Goal: Transaction & Acquisition: Purchase product/service

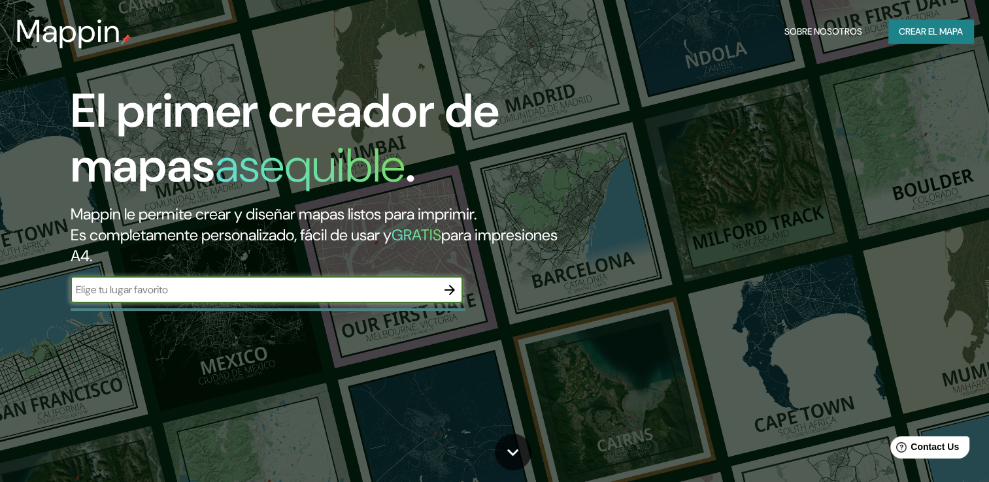
click at [277, 284] on input "text" at bounding box center [254, 289] width 366 height 15
type input "PUEBLA [GEOGRAPHIC_DATA]"
drag, startPoint x: 462, startPoint y: 294, endPoint x: 455, endPoint y: 291, distance: 7.6
click at [455, 291] on div at bounding box center [450, 290] width 26 height 26
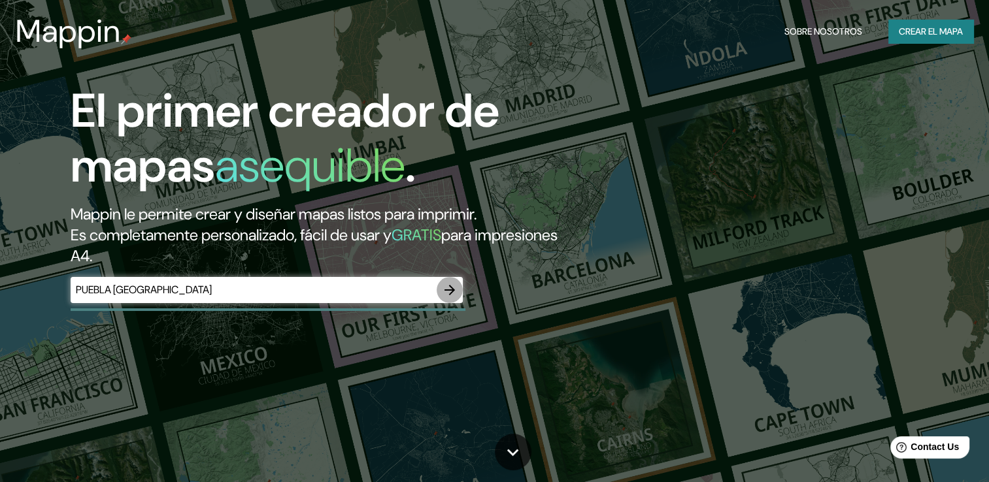
click at [455, 292] on icon "button" at bounding box center [450, 290] width 16 height 16
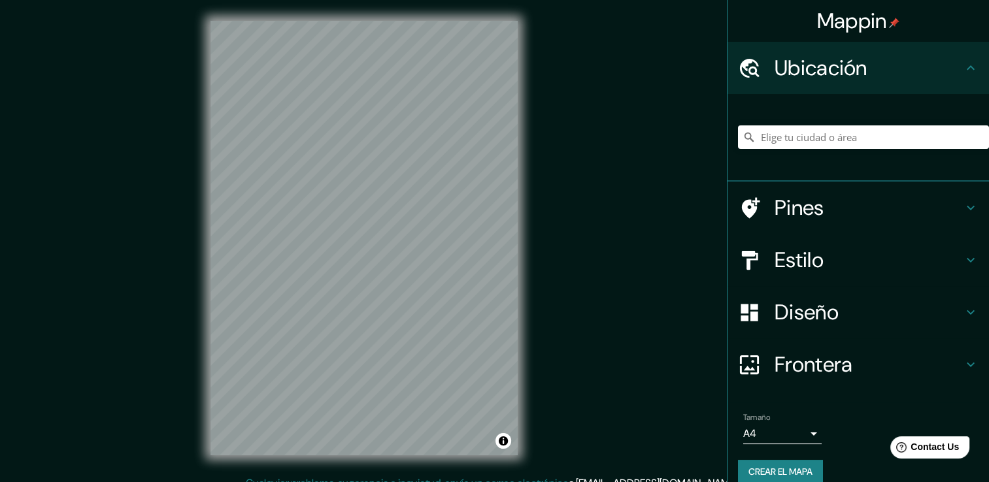
click at [807, 256] on h4 "Estilo" at bounding box center [868, 260] width 188 height 26
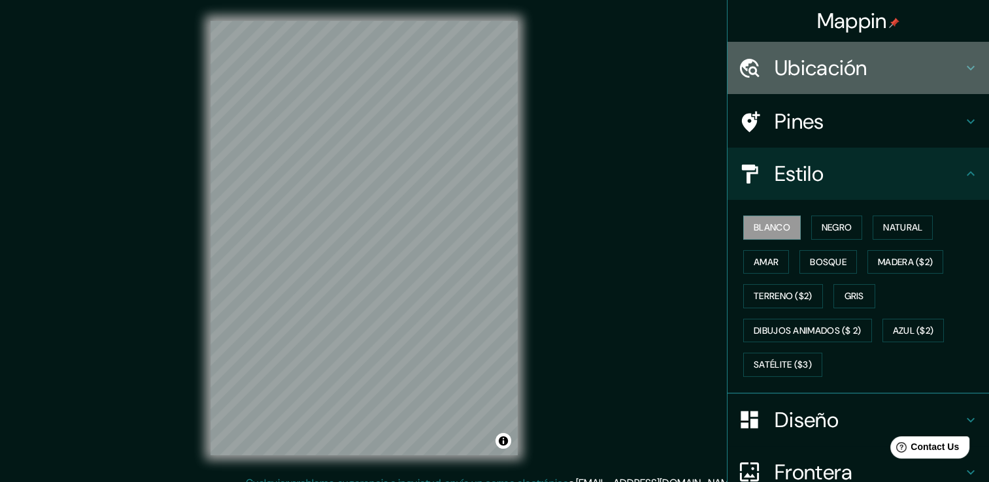
click at [854, 44] on div "Ubicación" at bounding box center [857, 68] width 261 height 52
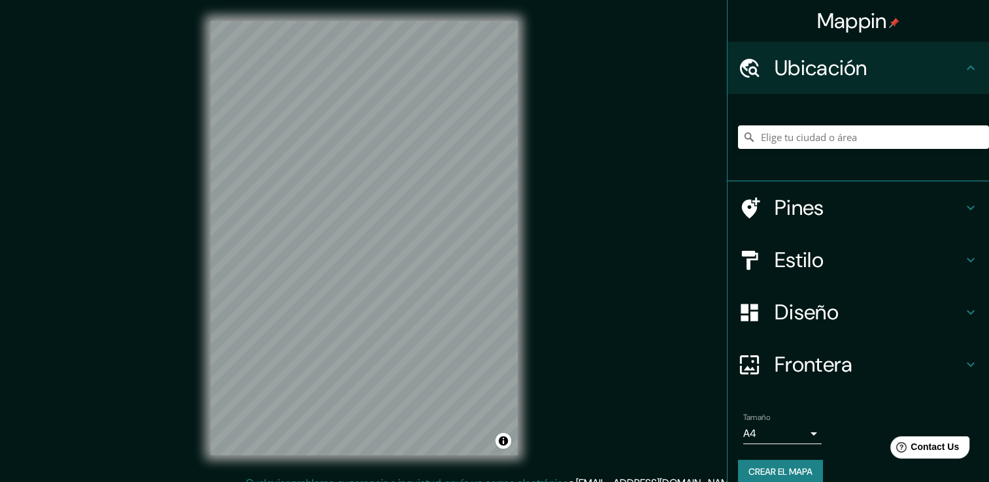
click at [857, 64] on h4 "Ubicación" at bounding box center [868, 68] width 188 height 26
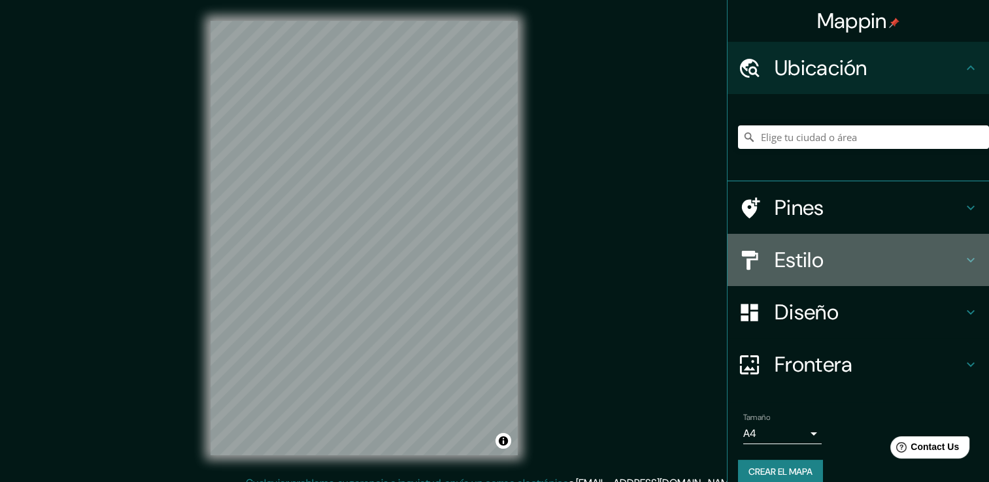
click at [842, 237] on div "Estilo" at bounding box center [857, 260] width 261 height 52
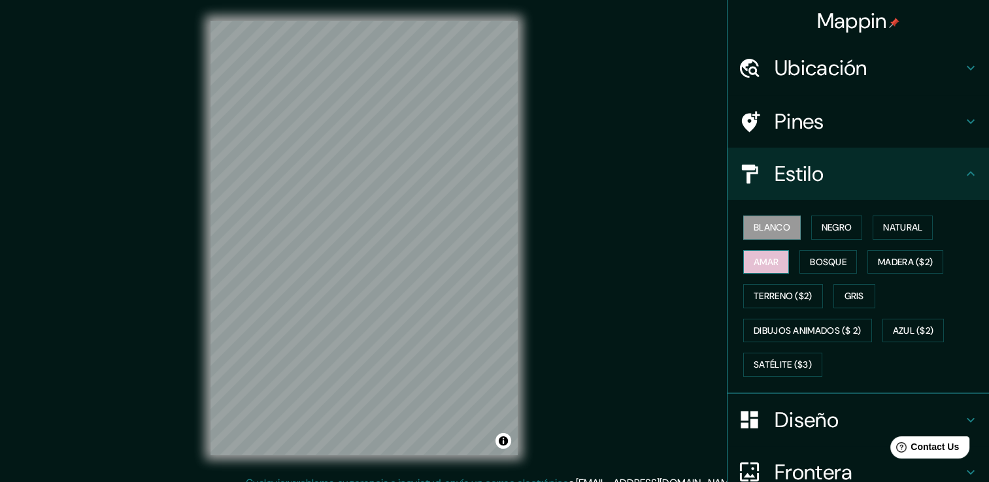
click at [766, 269] on button "Amar" at bounding box center [766, 262] width 46 height 24
click at [825, 263] on font "Bosque" at bounding box center [828, 262] width 37 height 16
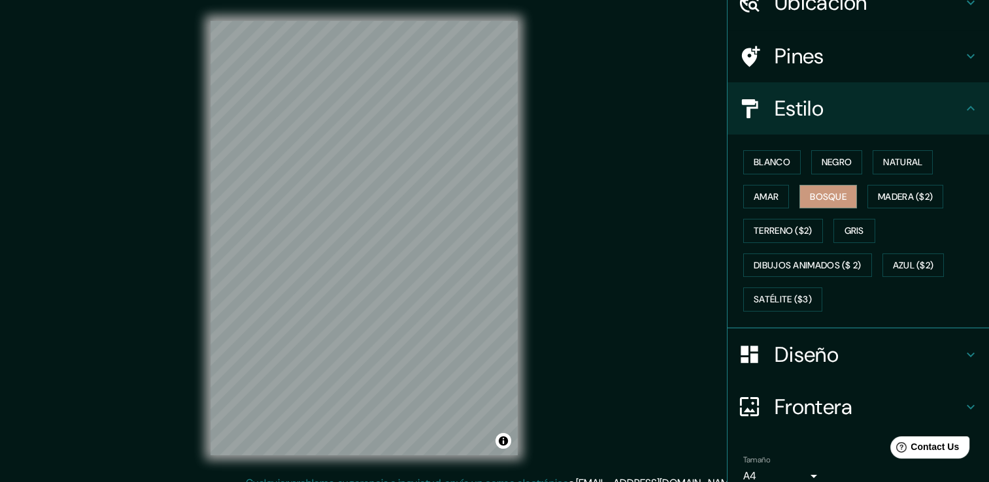
scroll to position [122, 0]
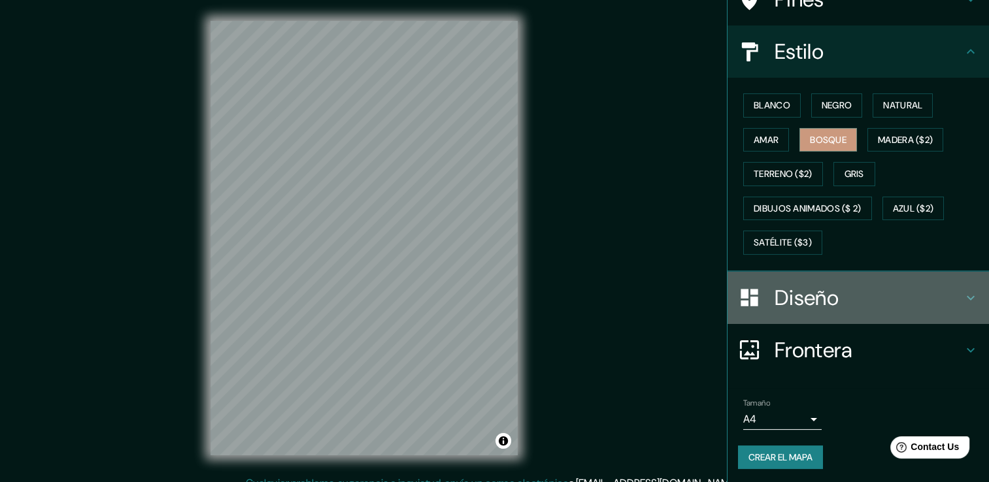
click at [842, 311] on div "Diseño" at bounding box center [857, 298] width 261 height 52
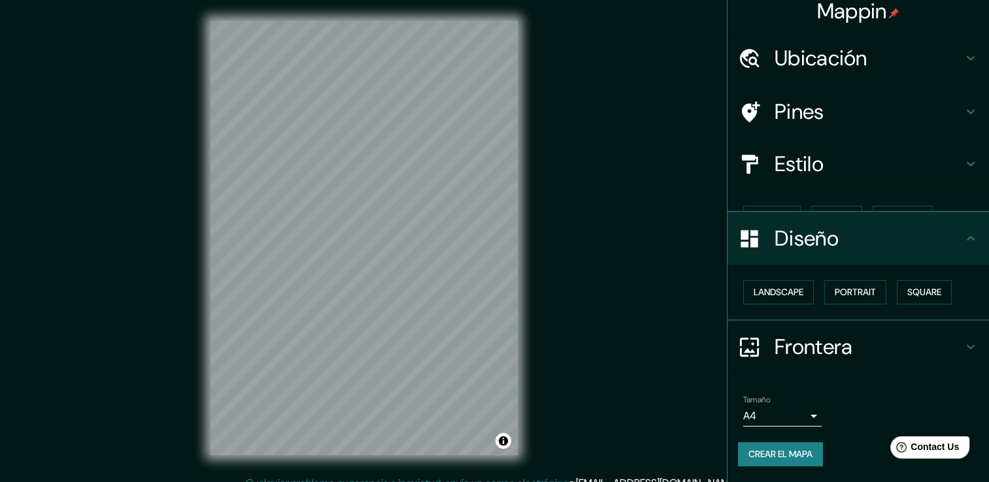
scroll to position [0, 0]
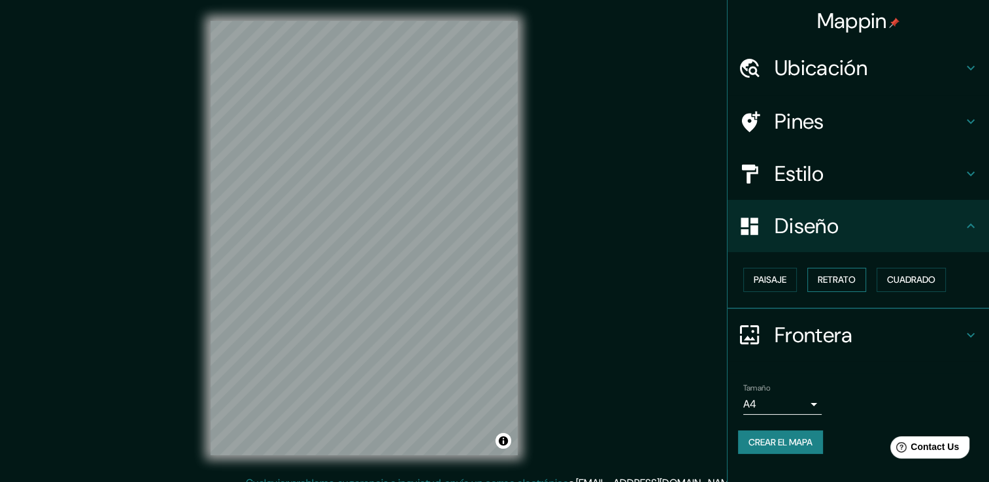
click at [823, 282] on font "Retrato" at bounding box center [837, 280] width 38 height 16
click at [785, 283] on font "Paisaje" at bounding box center [770, 280] width 33 height 16
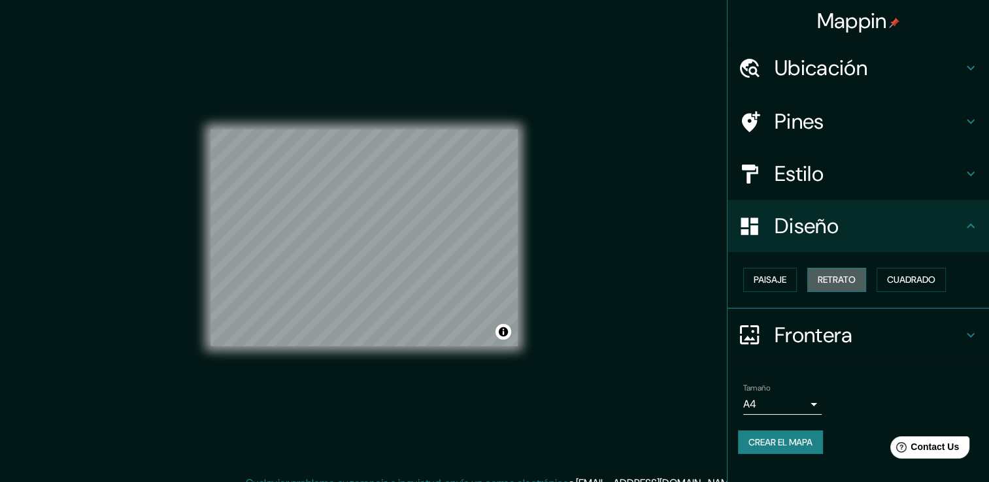
click at [844, 276] on font "Retrato" at bounding box center [837, 280] width 38 height 16
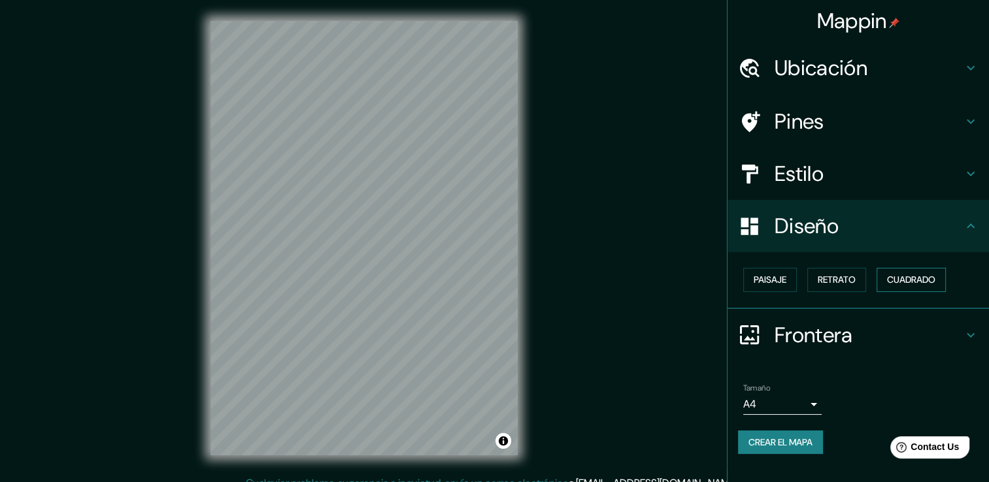
click at [915, 274] on font "Cuadrado" at bounding box center [911, 280] width 48 height 16
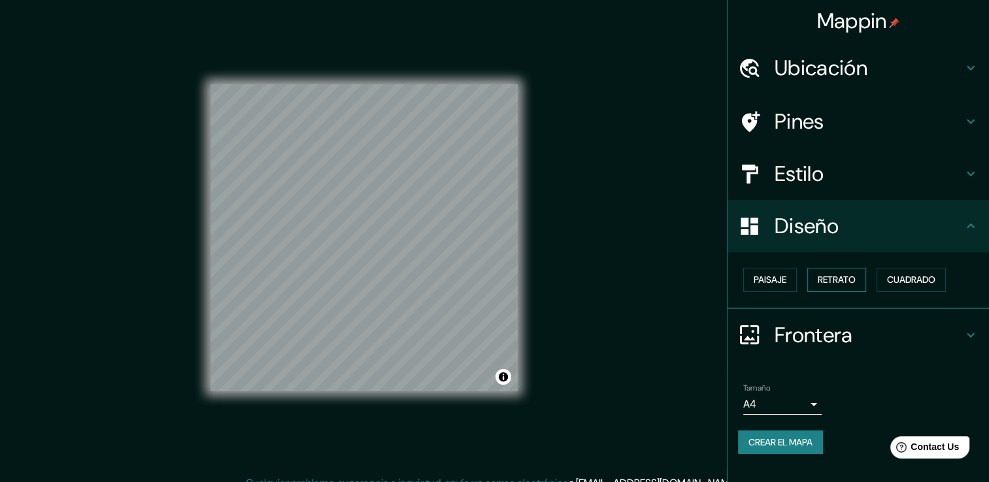
click at [841, 287] on font "Retrato" at bounding box center [837, 280] width 38 height 16
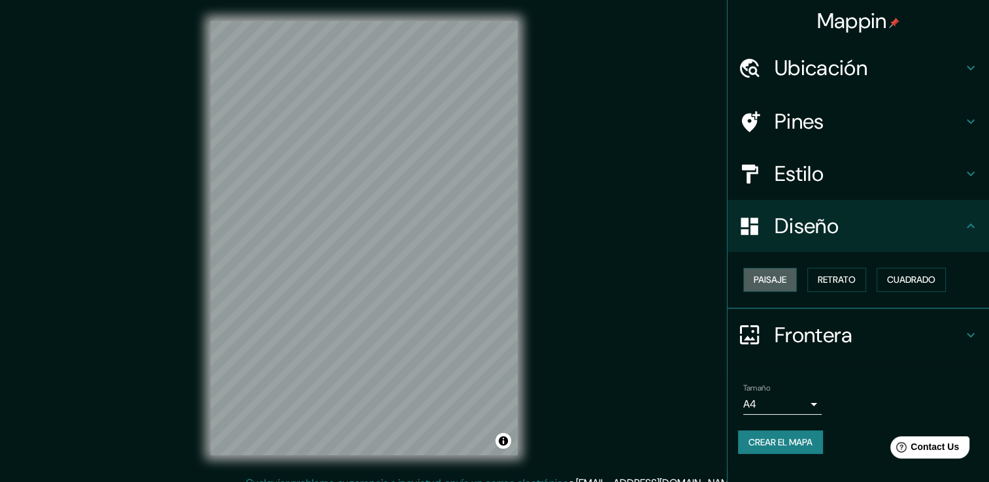
drag, startPoint x: 761, startPoint y: 280, endPoint x: 764, endPoint y: 294, distance: 14.1
click at [761, 281] on font "Paisaje" at bounding box center [770, 280] width 33 height 16
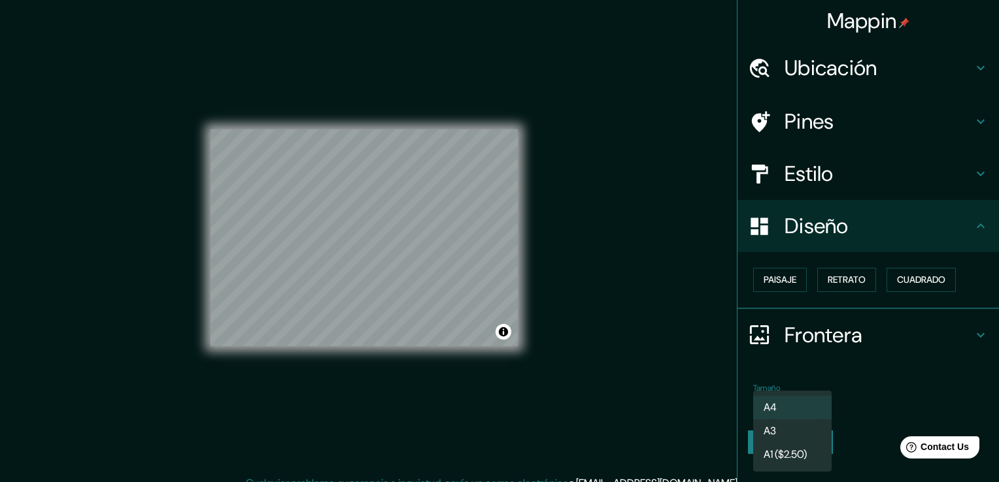
click at [805, 400] on body "Mappin Ubicación Pines Estilo Diseño Paisaje Retrato Cuadrado Frontera Elige un…" at bounding box center [499, 241] width 999 height 482
click at [857, 367] on div at bounding box center [499, 241] width 999 height 482
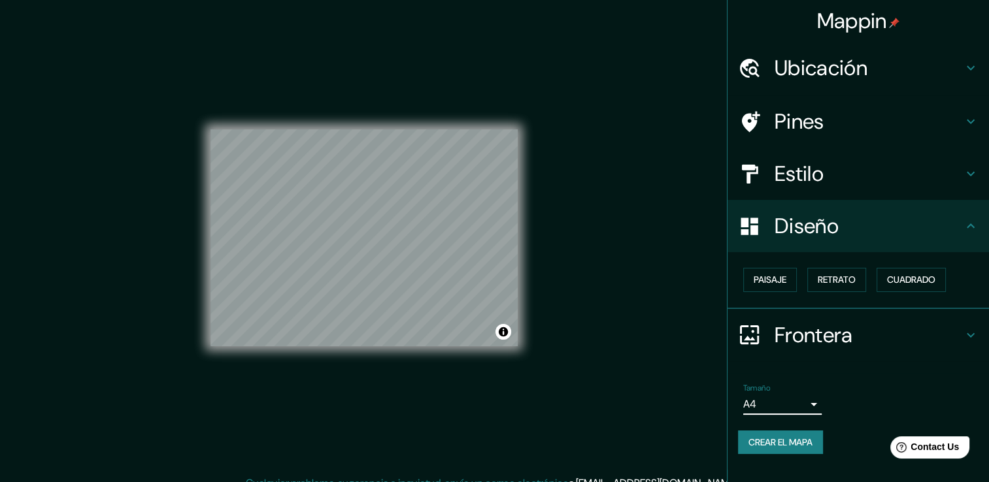
click at [812, 142] on div "Pines" at bounding box center [857, 121] width 261 height 52
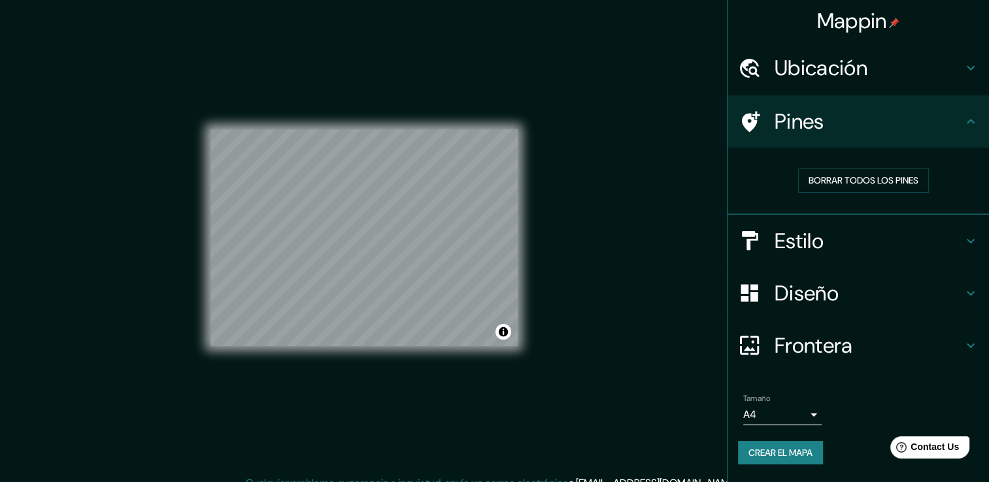
click at [817, 82] on div "Ubicación" at bounding box center [857, 68] width 261 height 52
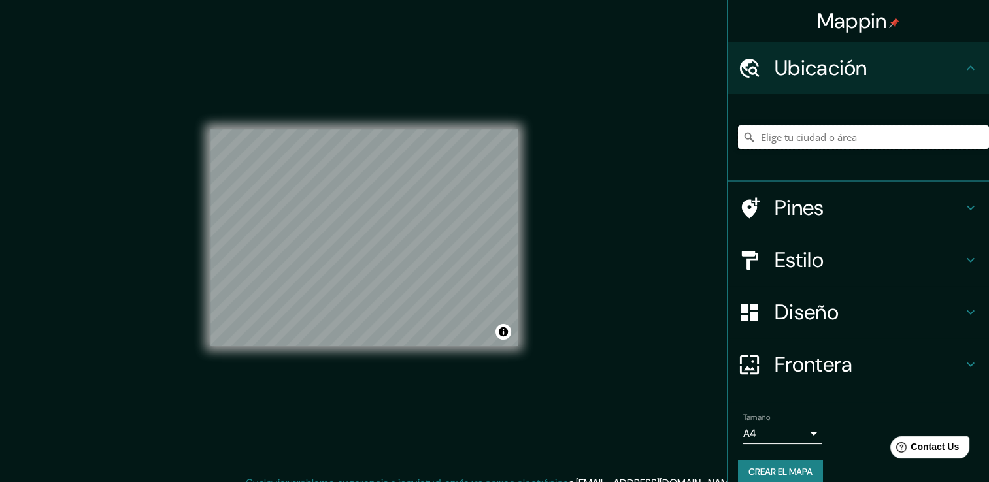
click at [822, 132] on input "Elige tu ciudad o área" at bounding box center [863, 137] width 251 height 24
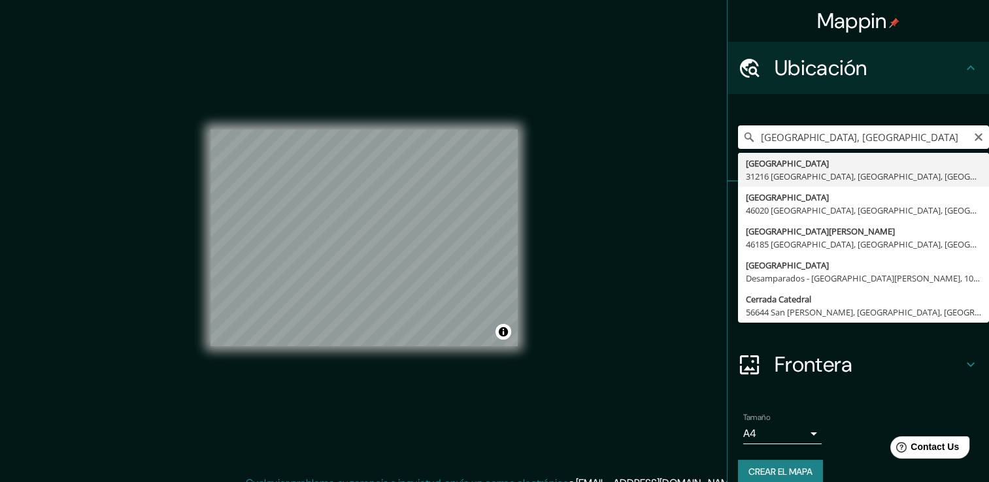
click at [910, 140] on input "[GEOGRAPHIC_DATA], [GEOGRAPHIC_DATA]" at bounding box center [863, 137] width 251 height 24
drag, startPoint x: 863, startPoint y: 138, endPoint x: 996, endPoint y: 143, distance: 133.4
click at [989, 143] on html "Mappin Ubicación [GEOGRAPHIC_DATA], [GEOGRAPHIC_DATA] [GEOGRAPHIC_DATA], [GEOGR…" at bounding box center [494, 241] width 989 height 482
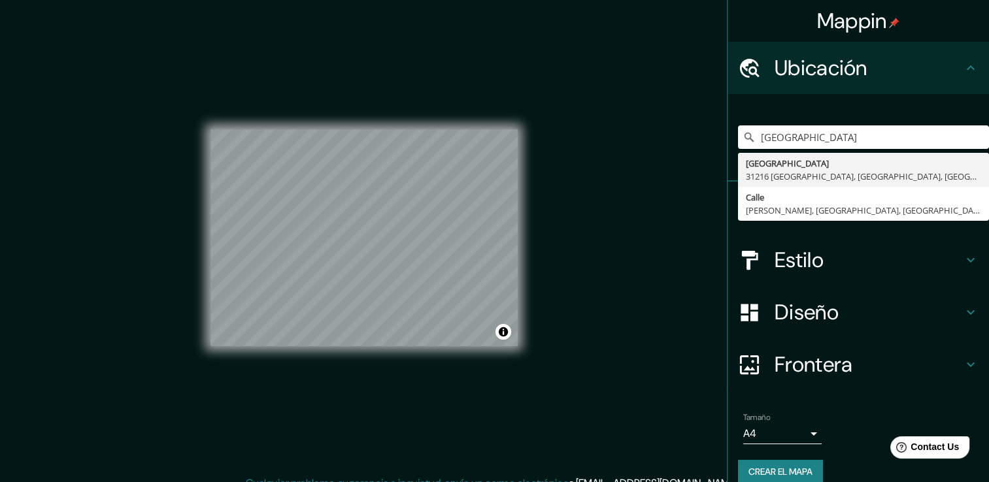
drag, startPoint x: 775, startPoint y: 137, endPoint x: 640, endPoint y: 123, distance: 135.4
click at [640, 123] on div "Mappin Ubicación [GEOGRAPHIC_DATA] [GEOGRAPHIC_DATA][PERSON_NAME], [GEOGRAPHIC_…" at bounding box center [494, 248] width 989 height 497
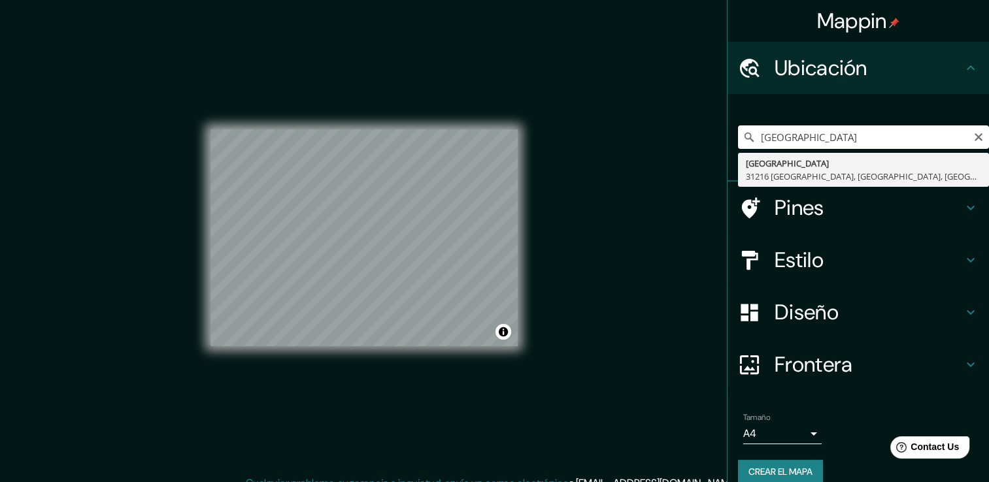
click at [876, 137] on input "[GEOGRAPHIC_DATA]" at bounding box center [863, 137] width 251 height 24
type input "[GEOGRAPHIC_DATA], [GEOGRAPHIC_DATA]"
